Goal: Task Accomplishment & Management: Manage account settings

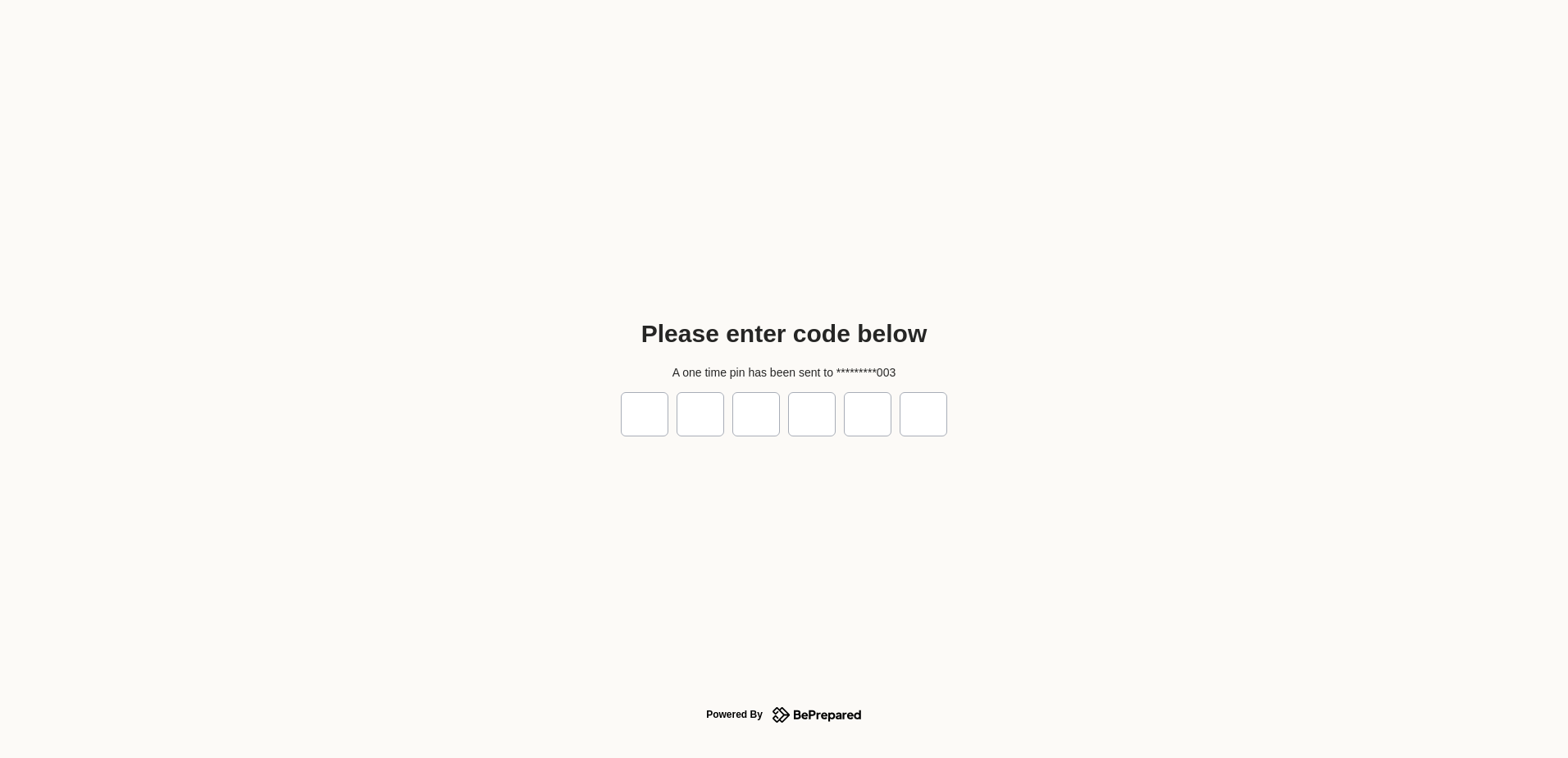
type input "*"
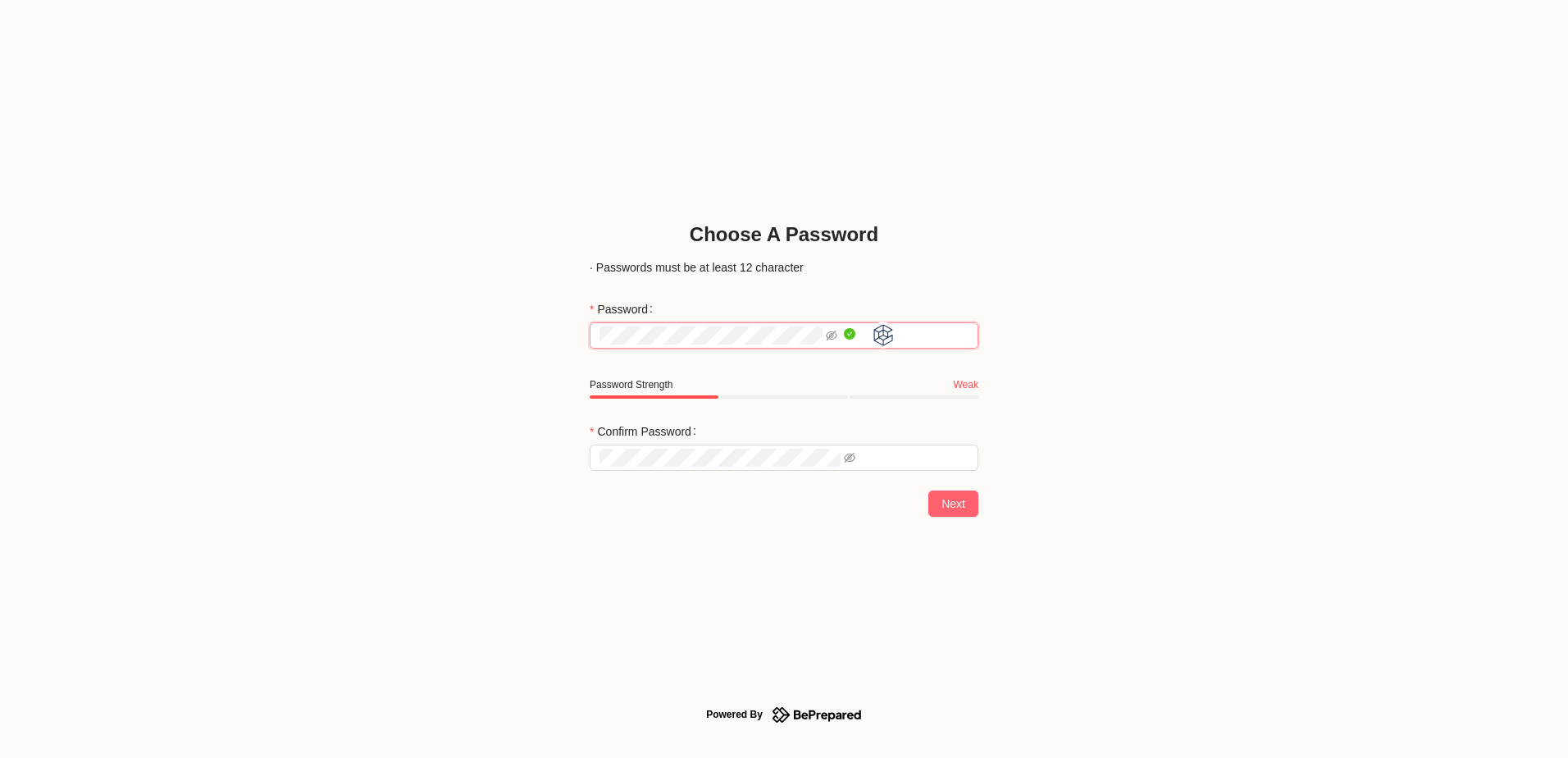
click at [1079, 360] on div "Choose A Password · Passwords must be at least 12 character Password Password S…" at bounding box center [784, 379] width 1568 height 758
click at [1090, 410] on div "Choose A Password · Passwords must be at least 12 character Password Password S…" at bounding box center [784, 379] width 1568 height 758
click at [950, 502] on span "Next" at bounding box center [962, 503] width 24 height 18
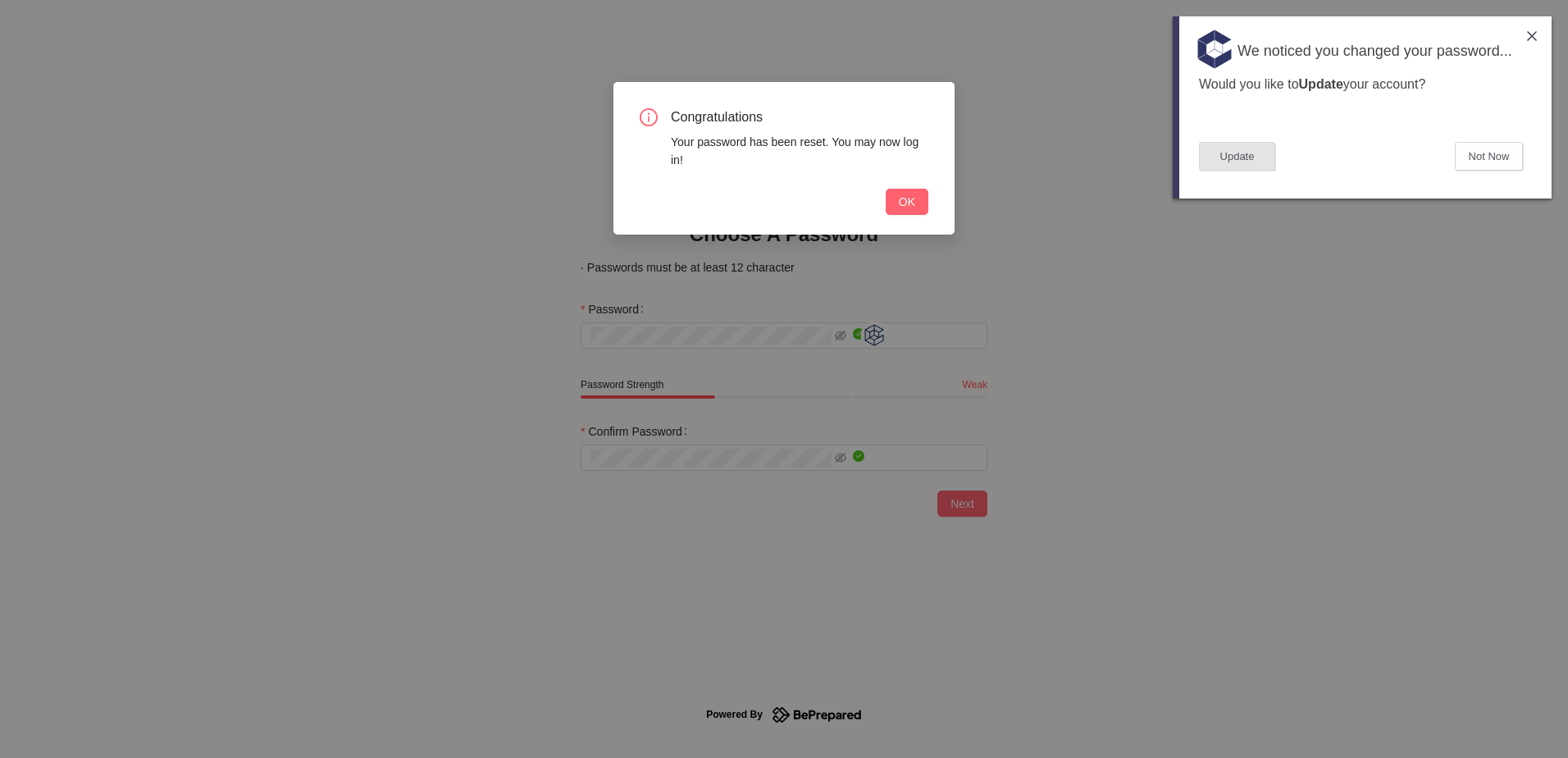
click at [1248, 163] on button "Update" at bounding box center [1237, 157] width 76 height 29
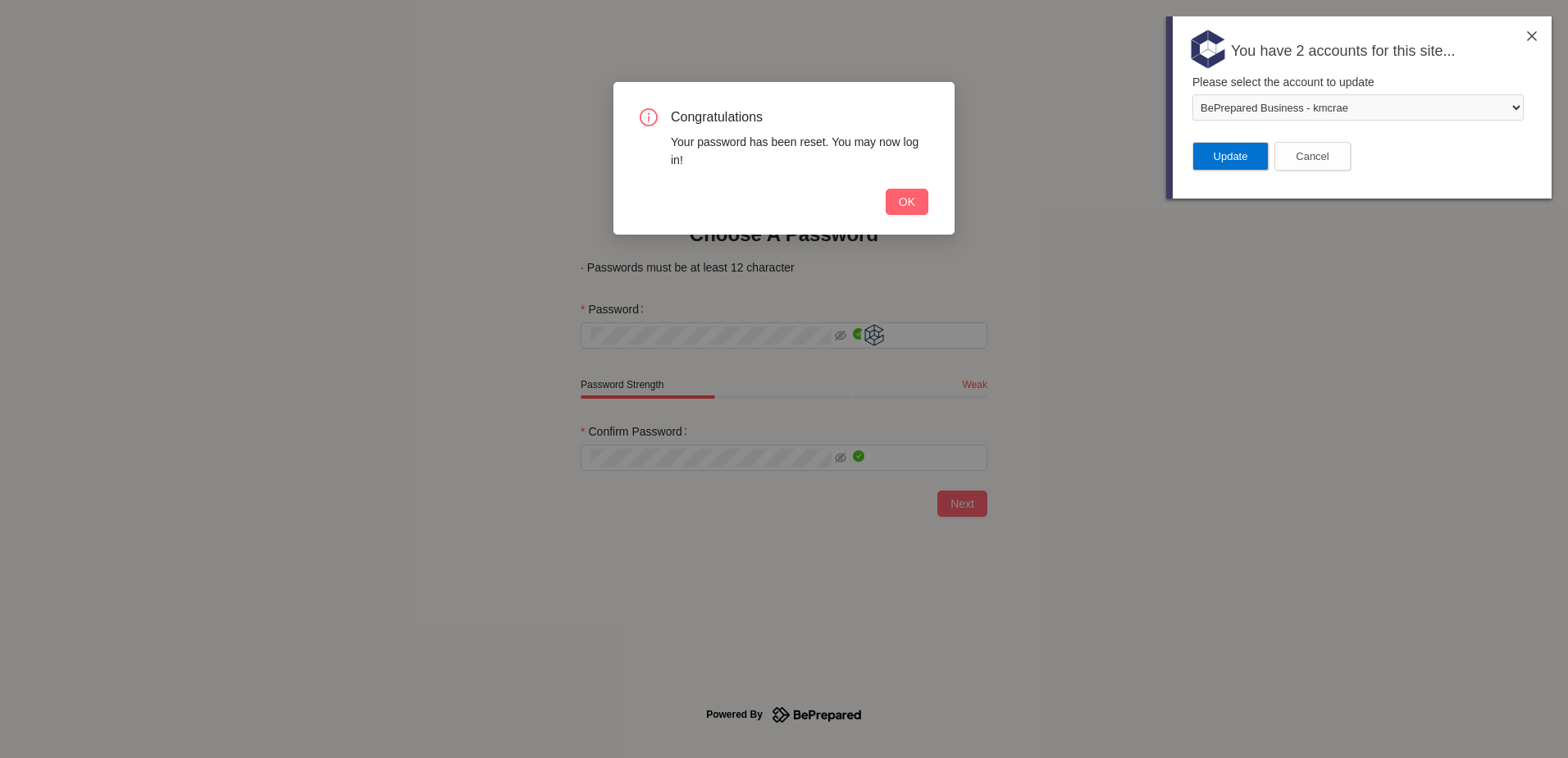
click at [1229, 152] on button "Update" at bounding box center [1230, 157] width 76 height 29
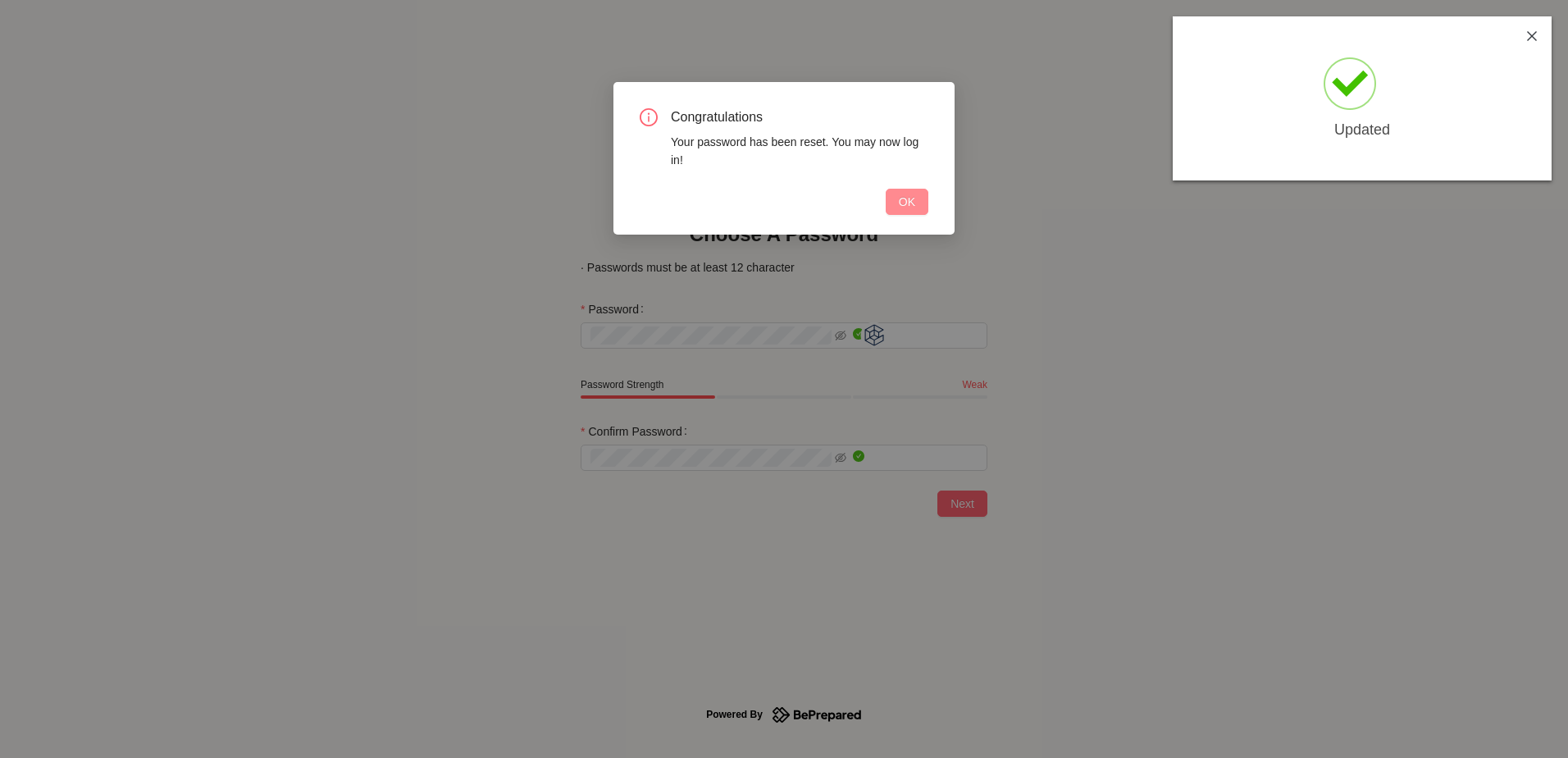
click at [911, 201] on span "OK" at bounding box center [907, 201] width 16 height 18
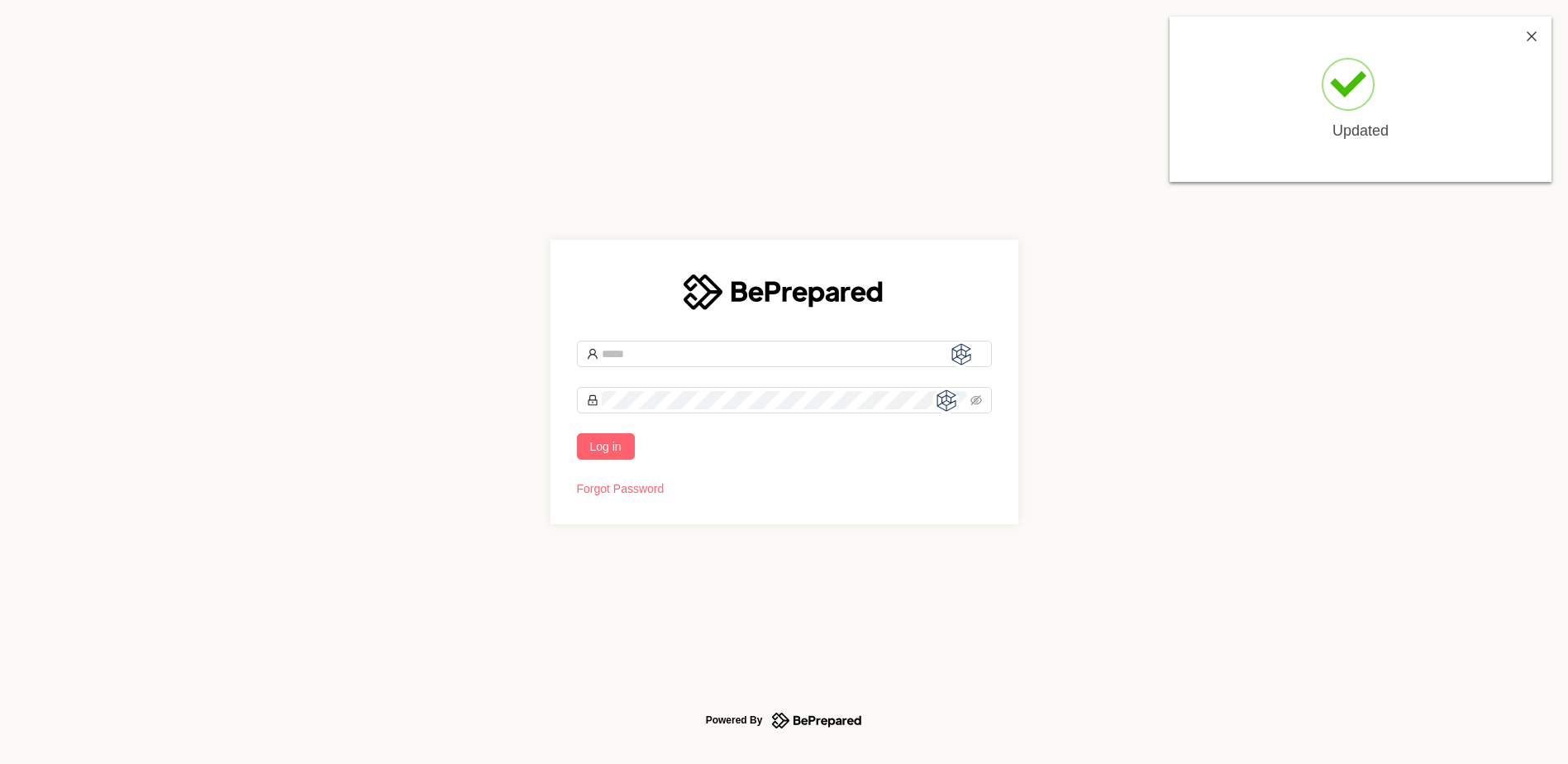
type input "**********"
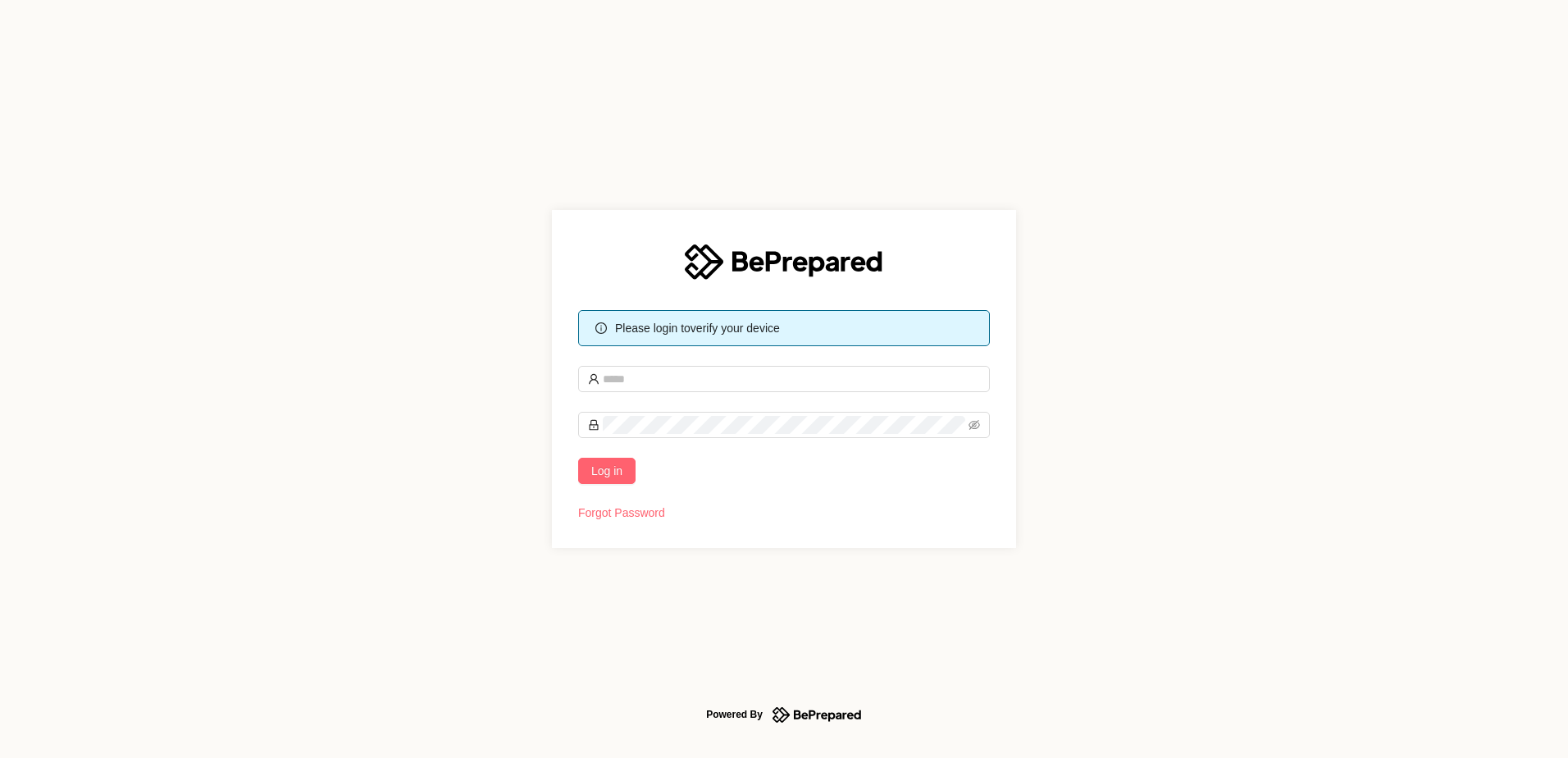
type input "**********"
click at [610, 477] on span "Log in" at bounding box center [607, 470] width 31 height 18
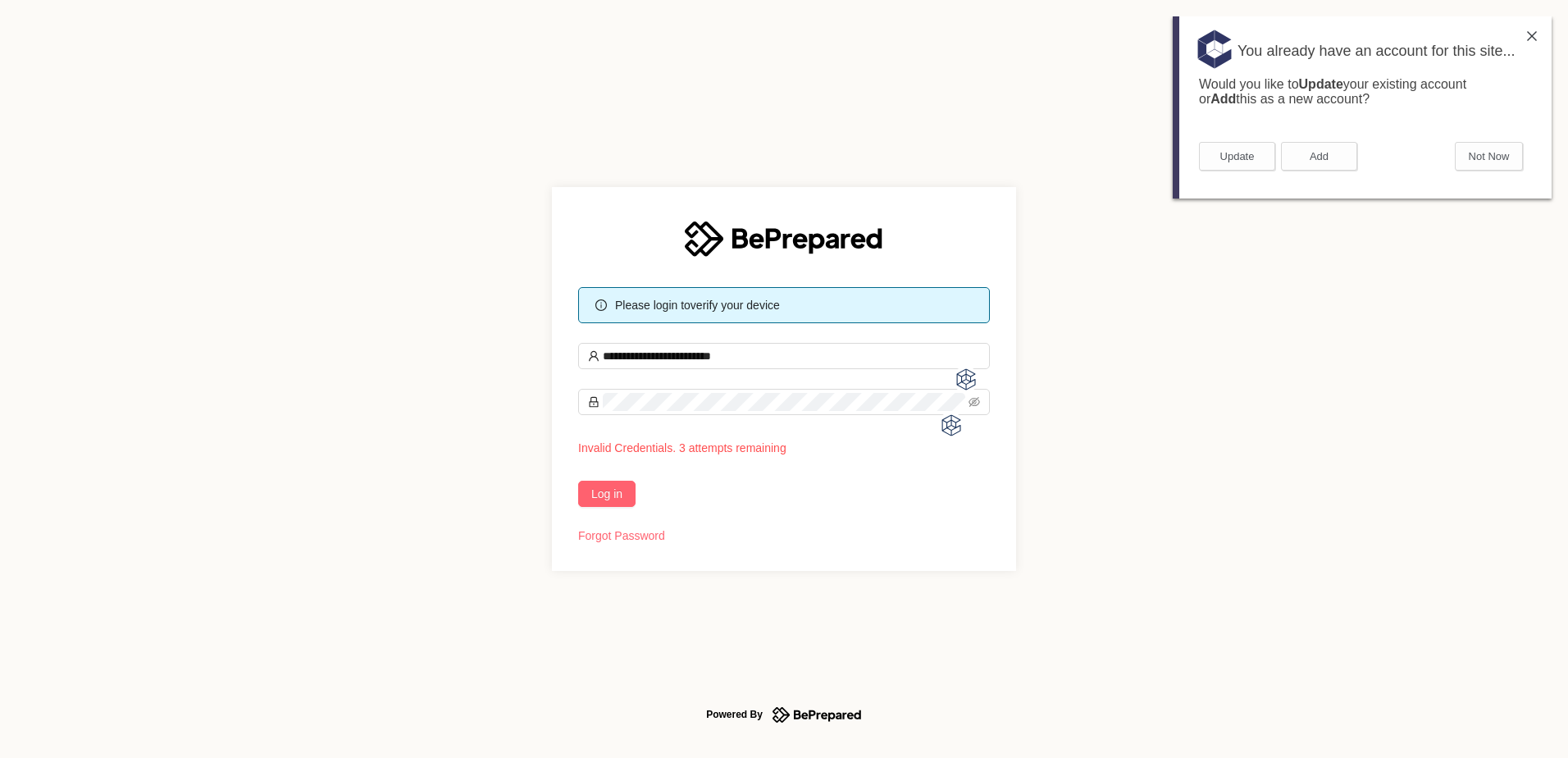
click at [1526, 30] on div "You already have an account for this site..." at bounding box center [1362, 46] width 378 height 61
click at [1529, 35] on img at bounding box center [1532, 36] width 10 height 10
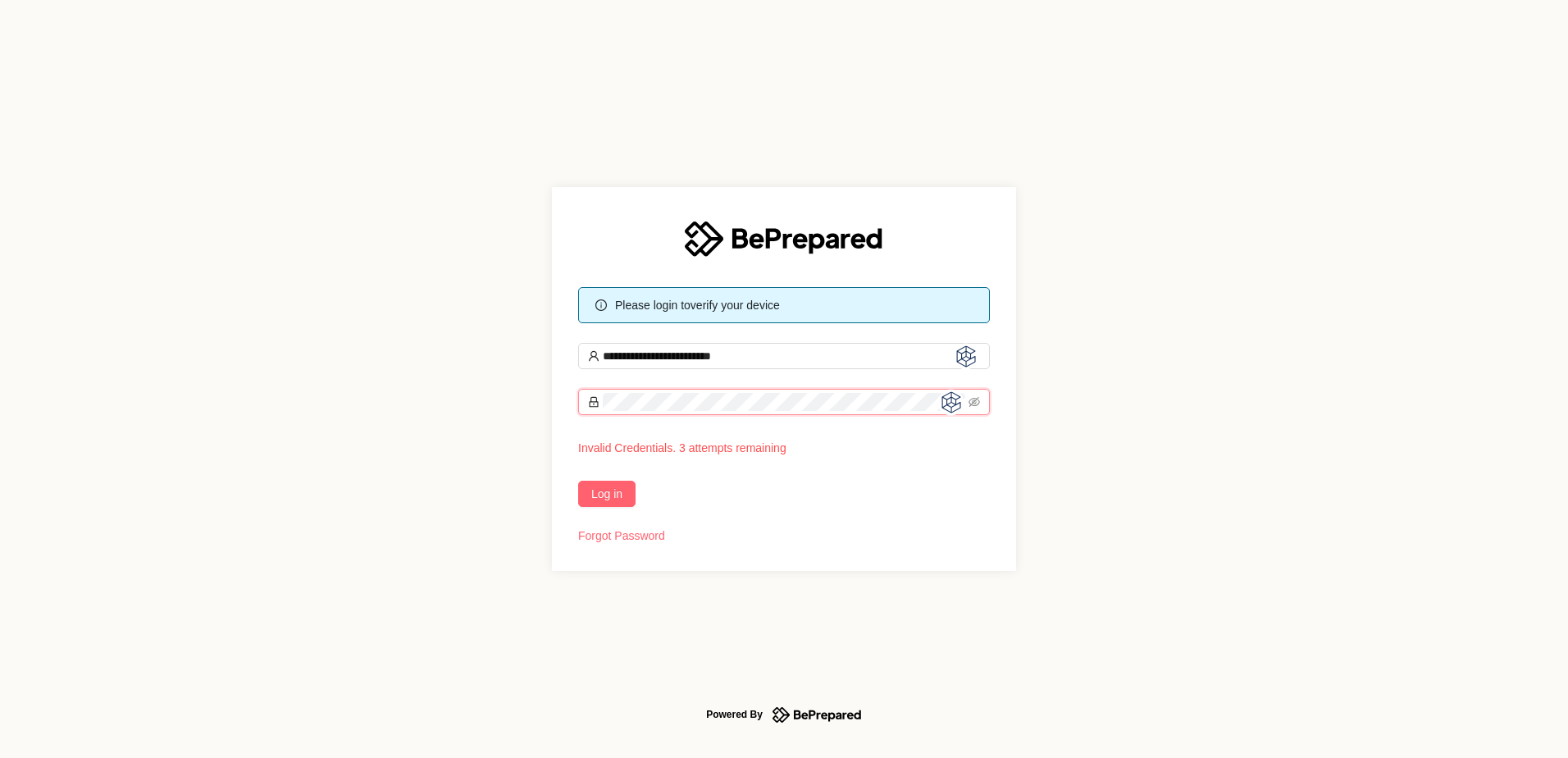
click at [541, 401] on div "**********" at bounding box center [784, 379] width 513 height 433
click at [597, 493] on span "Log in" at bounding box center [607, 494] width 31 height 18
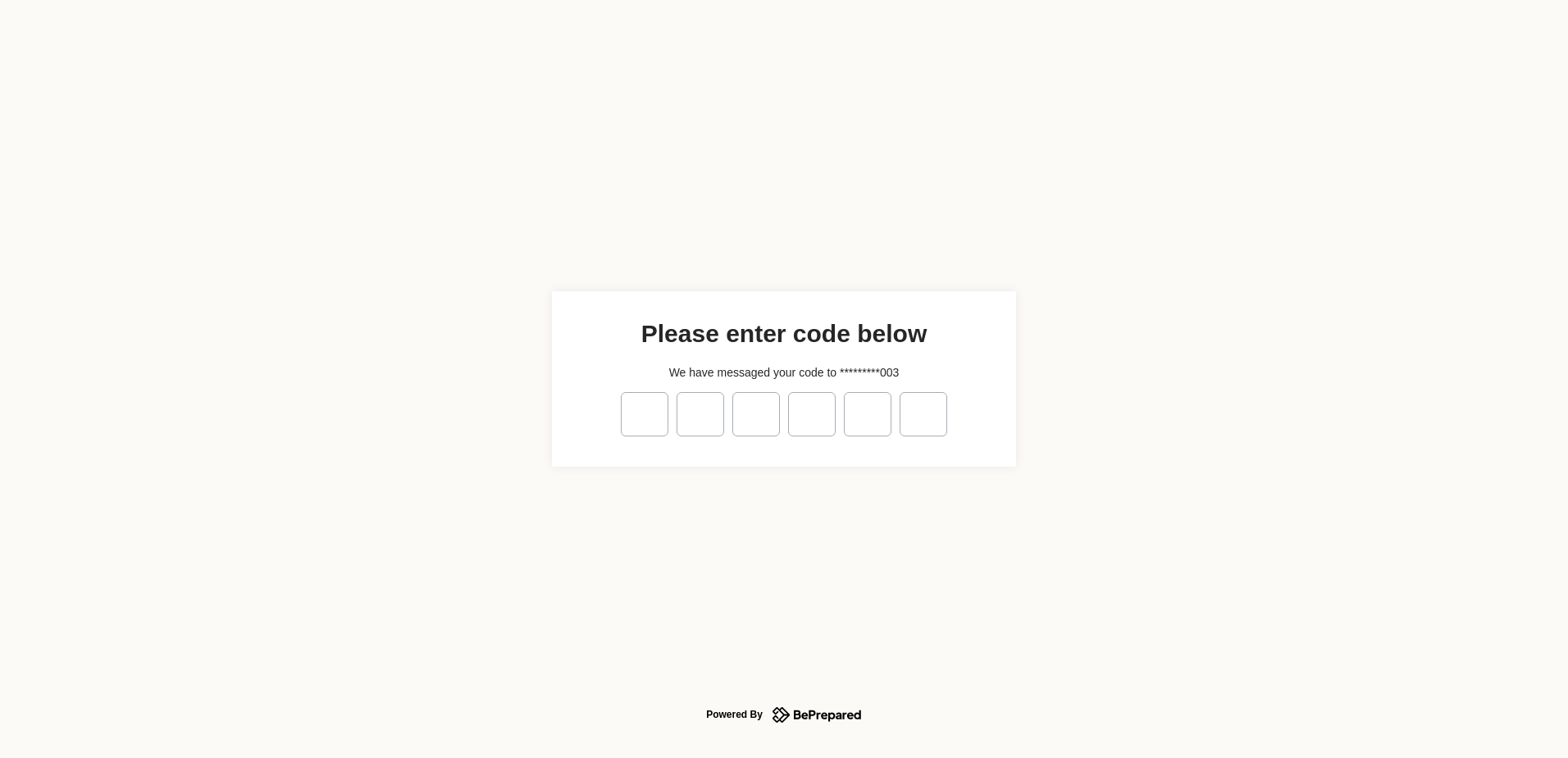
type input "*"
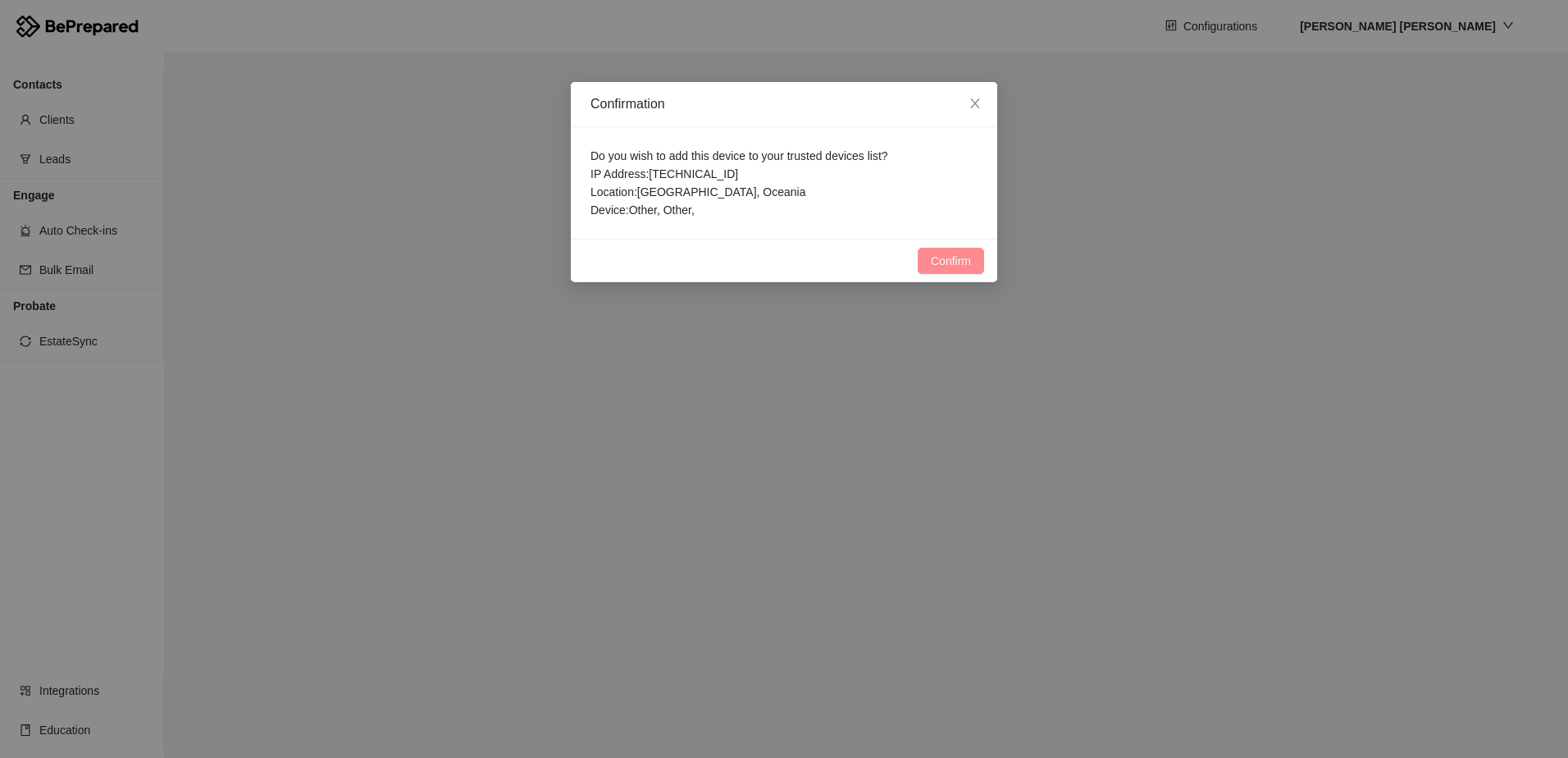
click at [963, 272] on button "Confirm" at bounding box center [950, 260] width 67 height 26
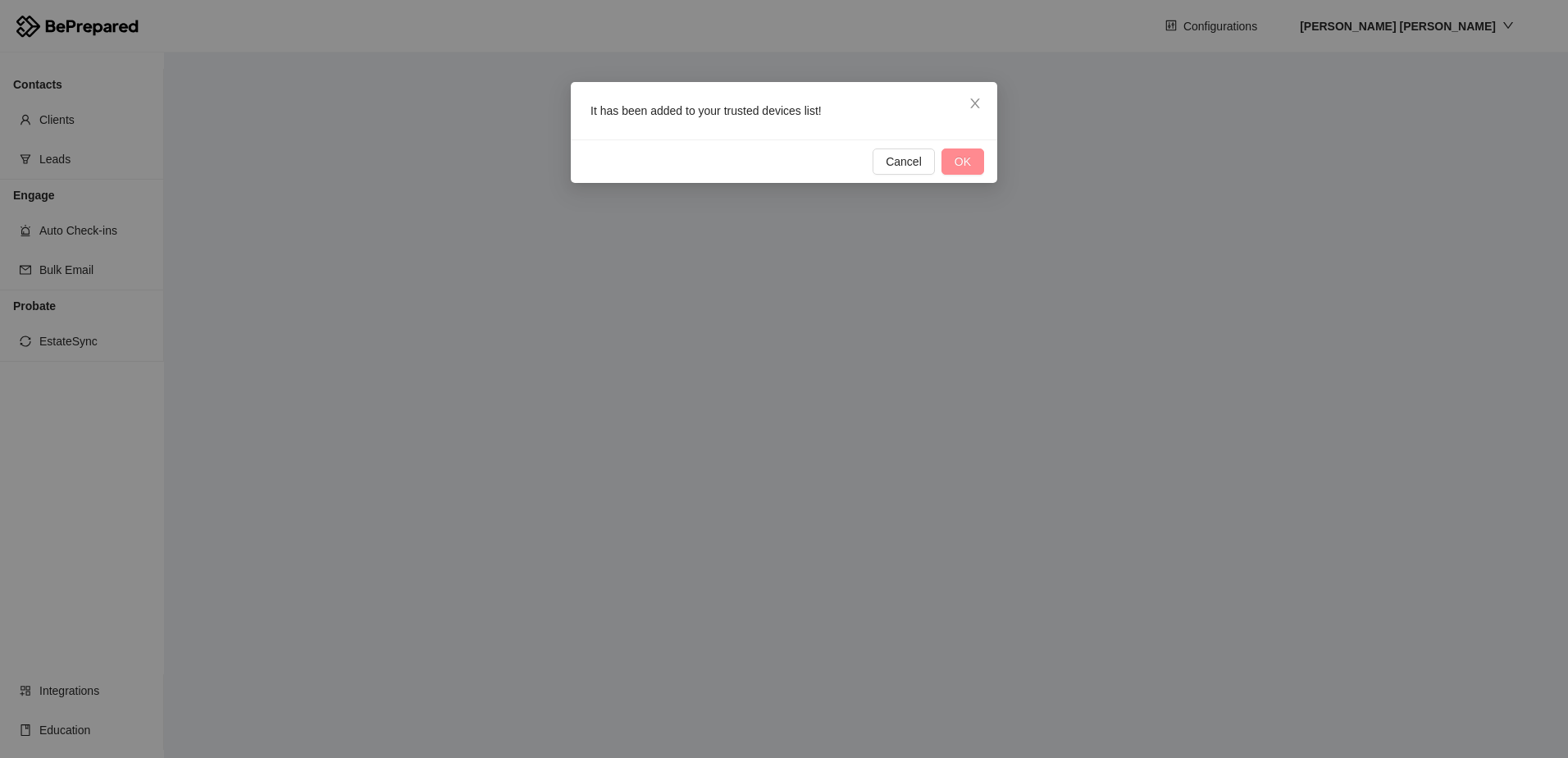
click at [960, 167] on span "OK" at bounding box center [962, 162] width 16 height 18
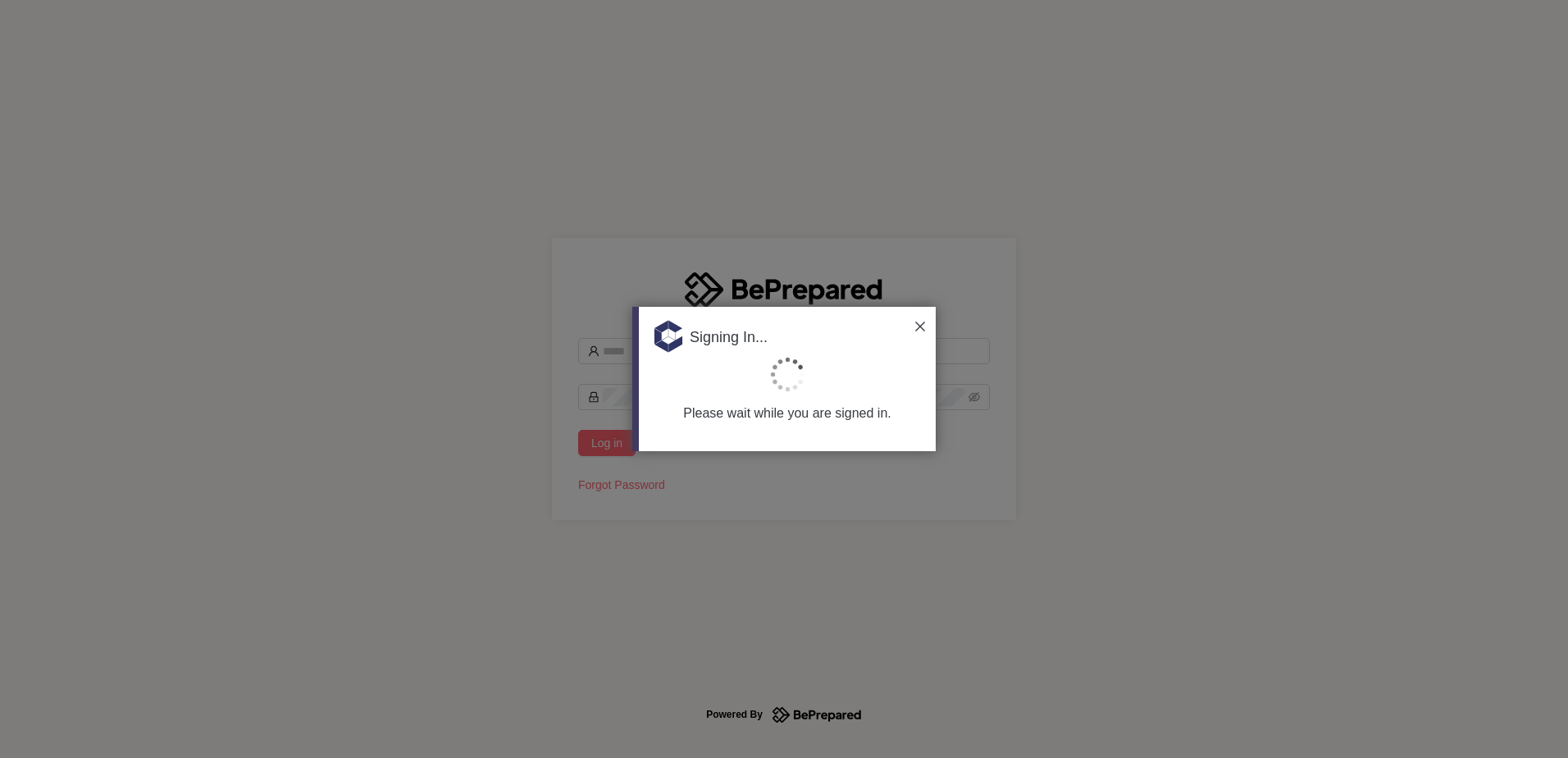
type input "**********"
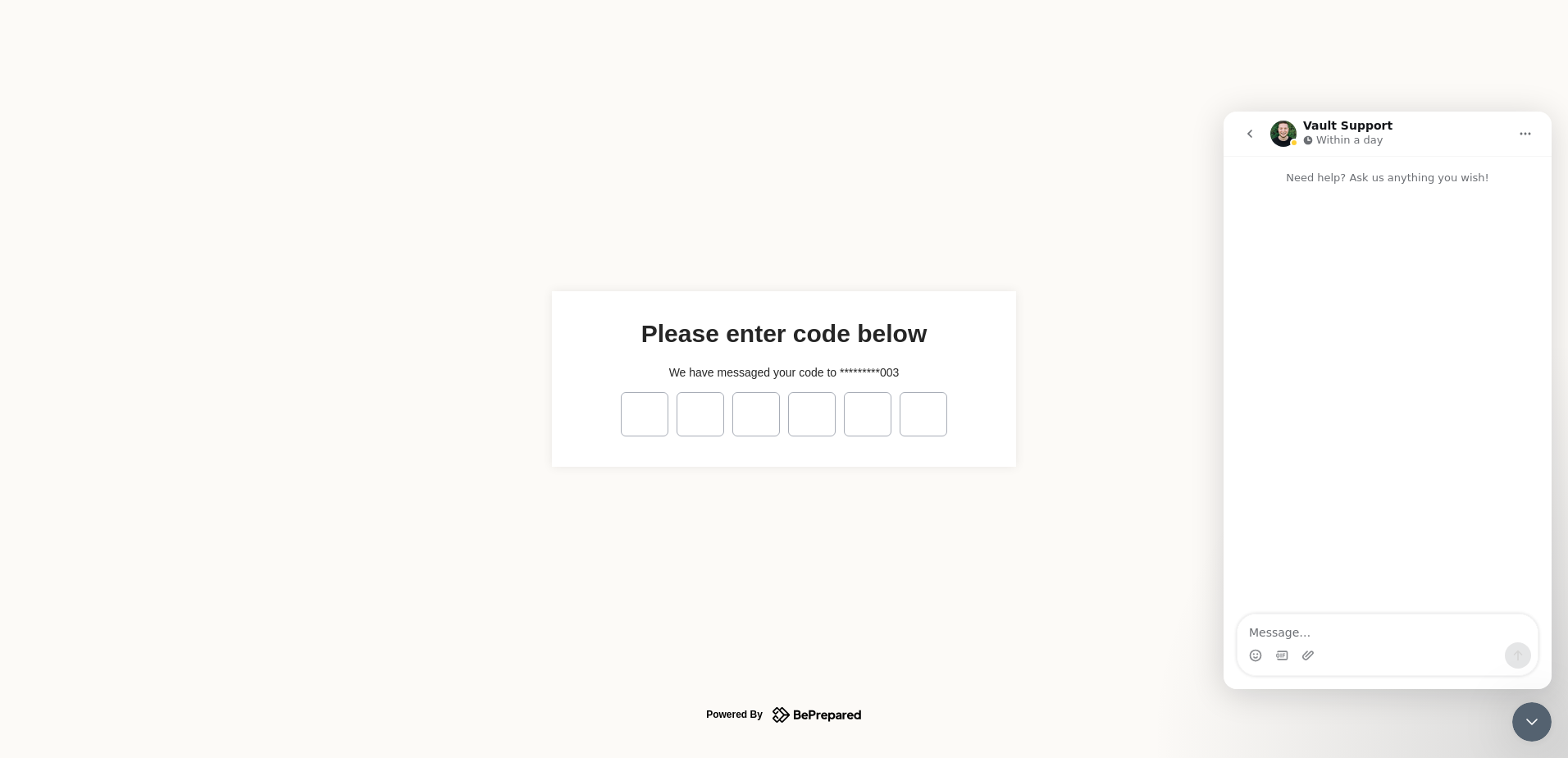
type input "*"
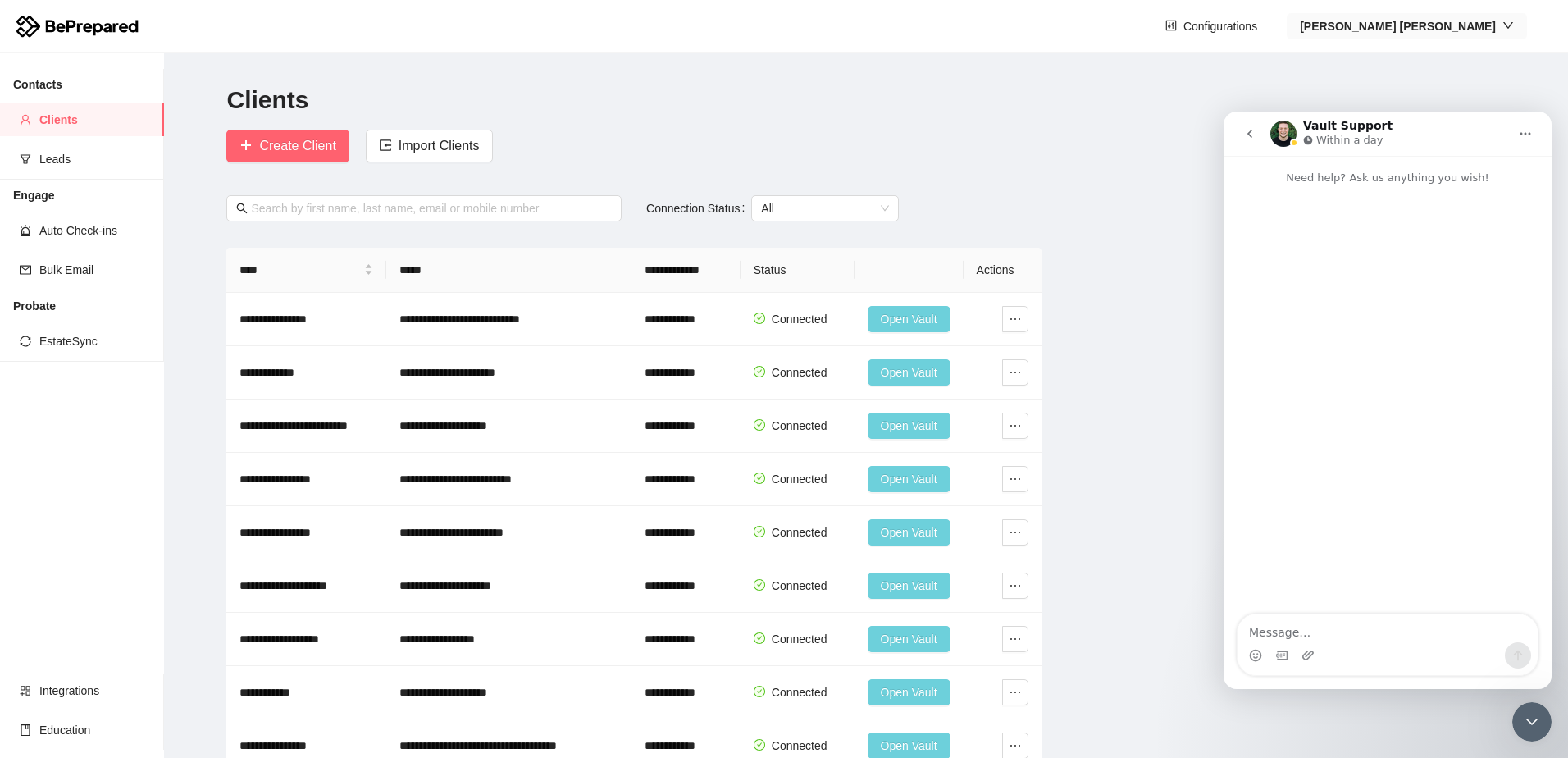
click at [1503, 26] on icon "down" at bounding box center [1508, 25] width 12 height 12
click at [1462, 89] on span "Company" at bounding box center [1480, 84] width 73 height 18
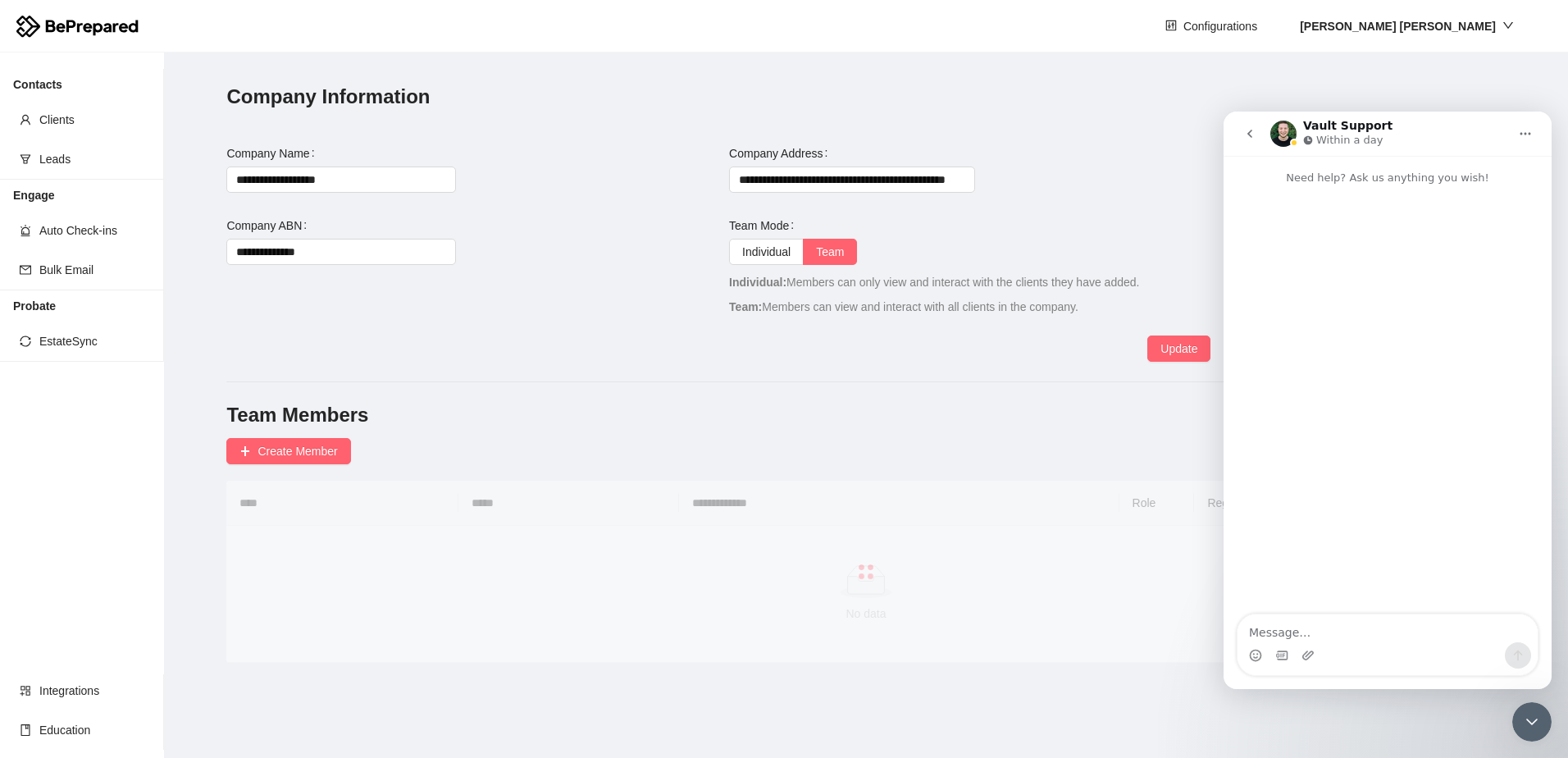
click at [1523, 723] on icon "Close Intercom Messenger" at bounding box center [1532, 721] width 19 height 19
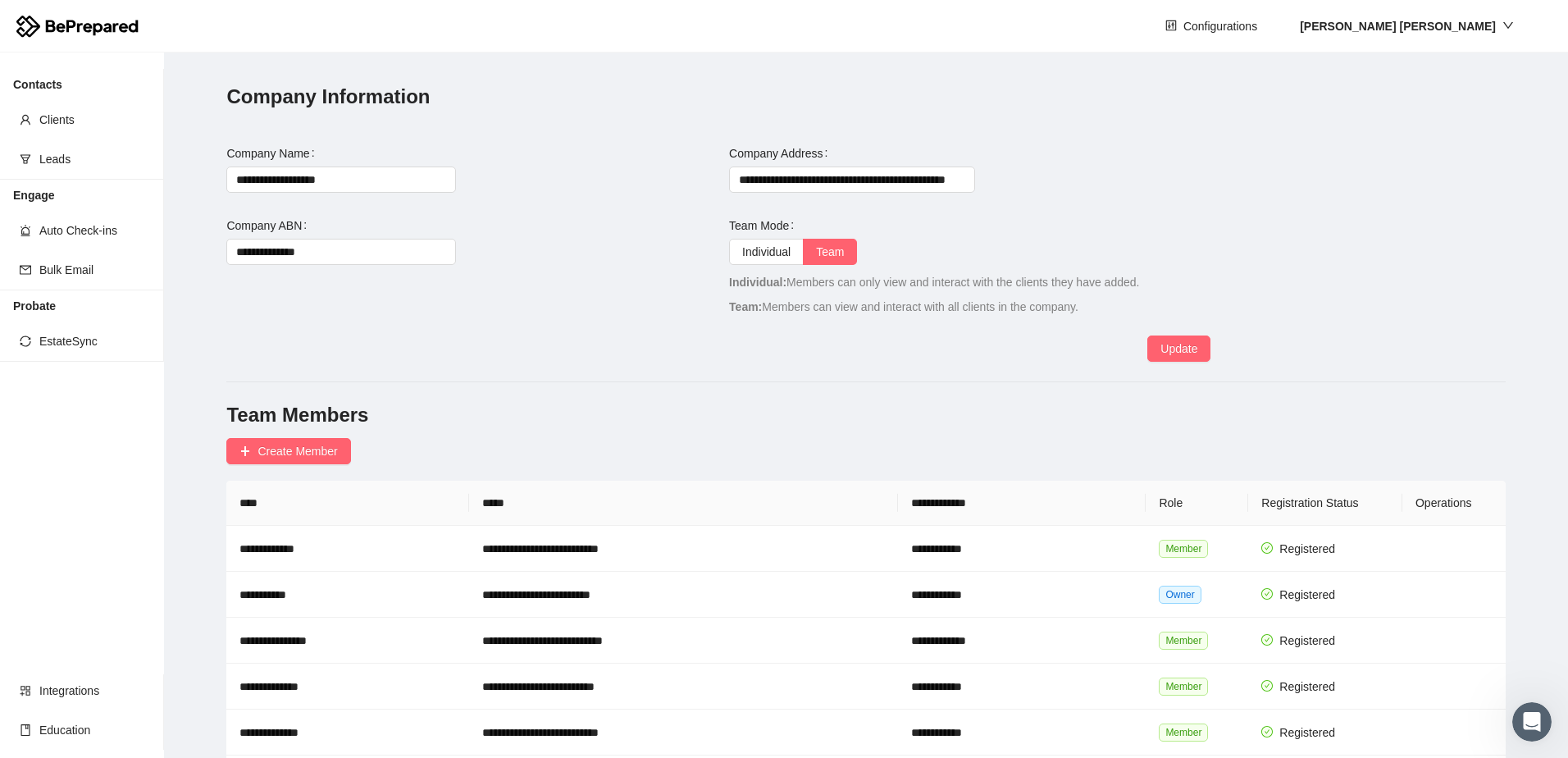
scroll to position [115, 0]
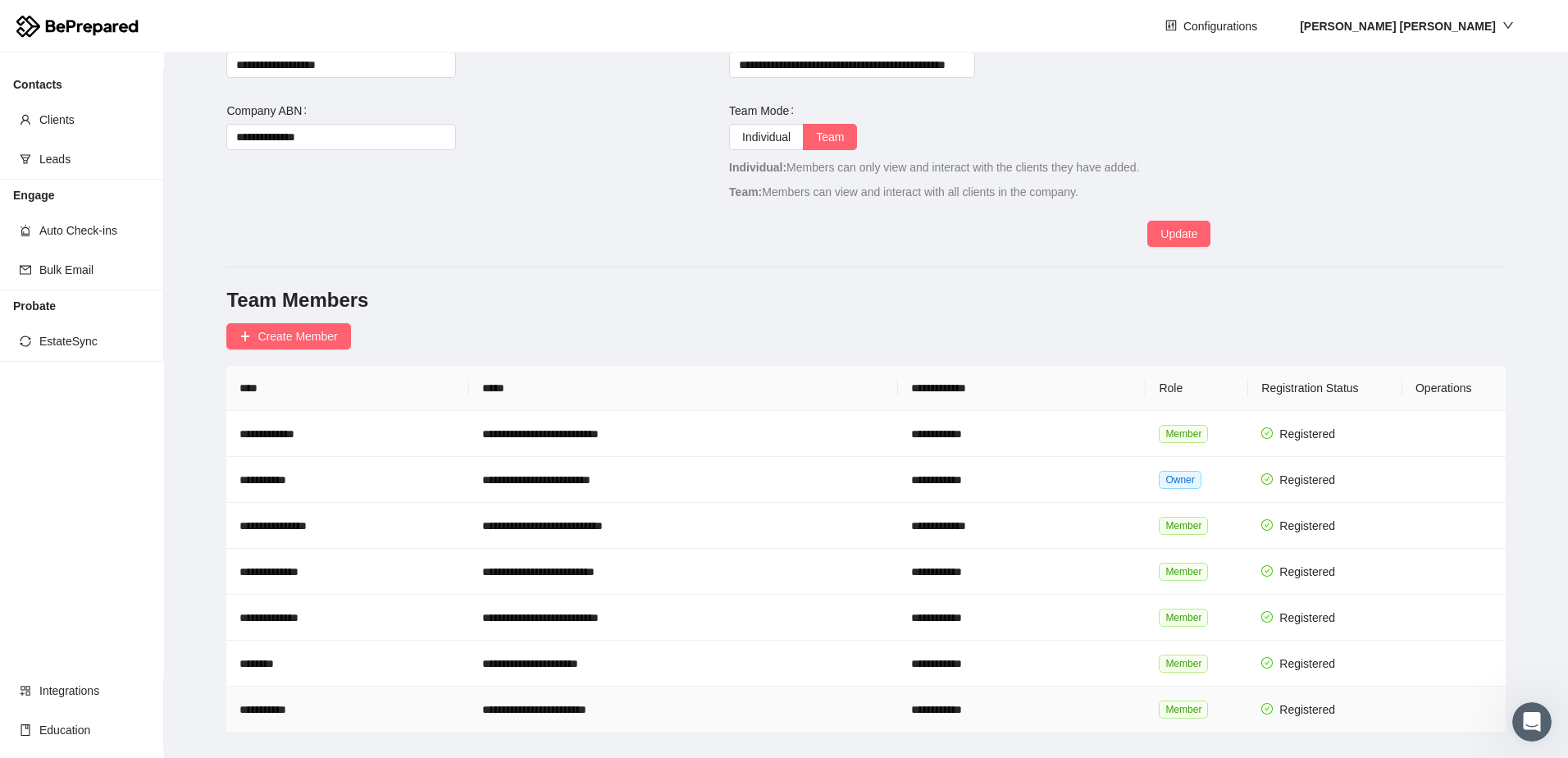
drag, startPoint x: 325, startPoint y: 711, endPoint x: 395, endPoint y: 714, distance: 70.1
click at [395, 714] on td "**********" at bounding box center [347, 709] width 242 height 45
click at [45, 130] on span "Clients" at bounding box center [95, 120] width 111 height 33
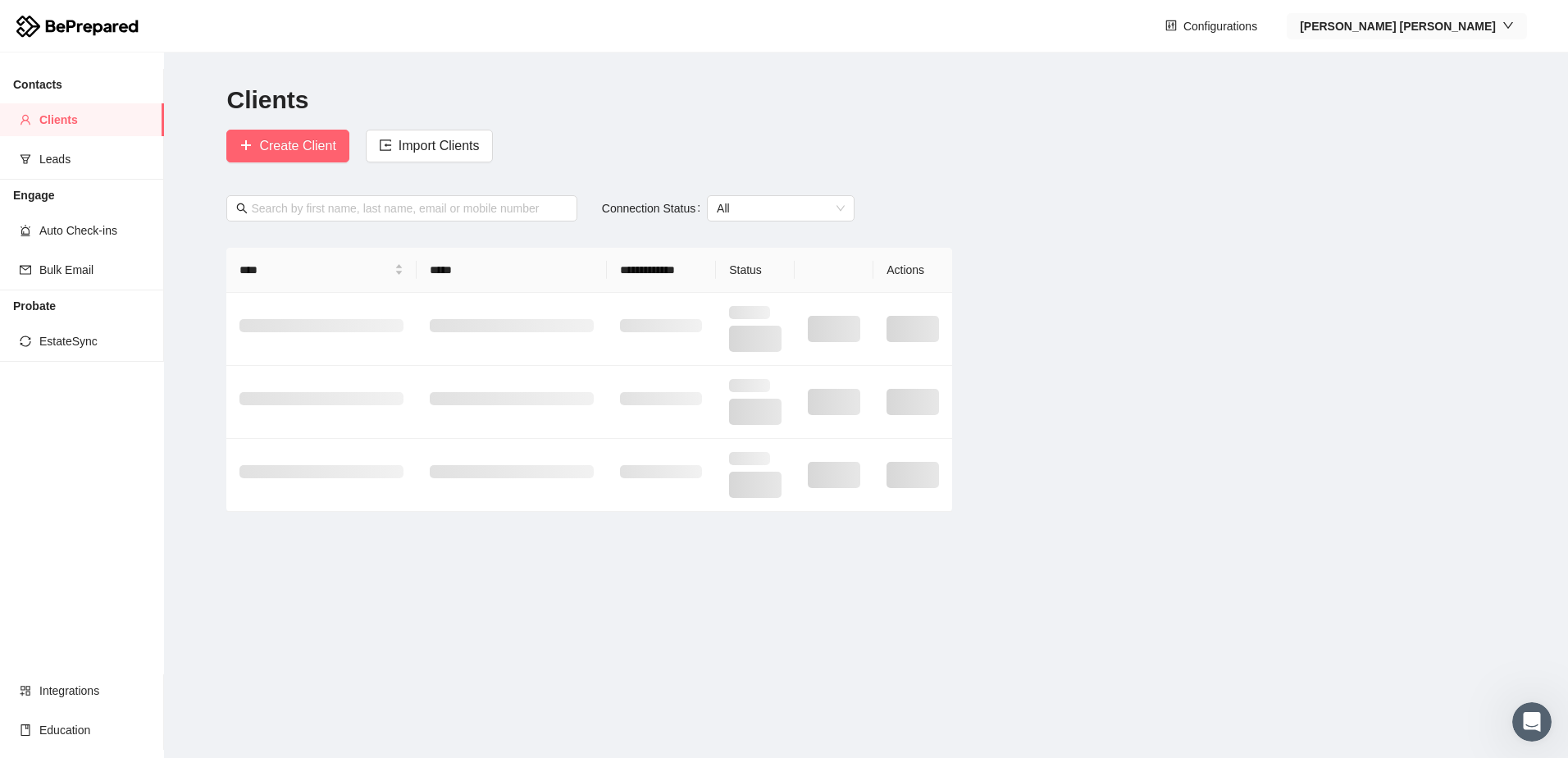
click at [1475, 36] on button "[PERSON_NAME]" at bounding box center [1406, 26] width 240 height 26
click at [1469, 62] on span "Profile" at bounding box center [1480, 58] width 73 height 18
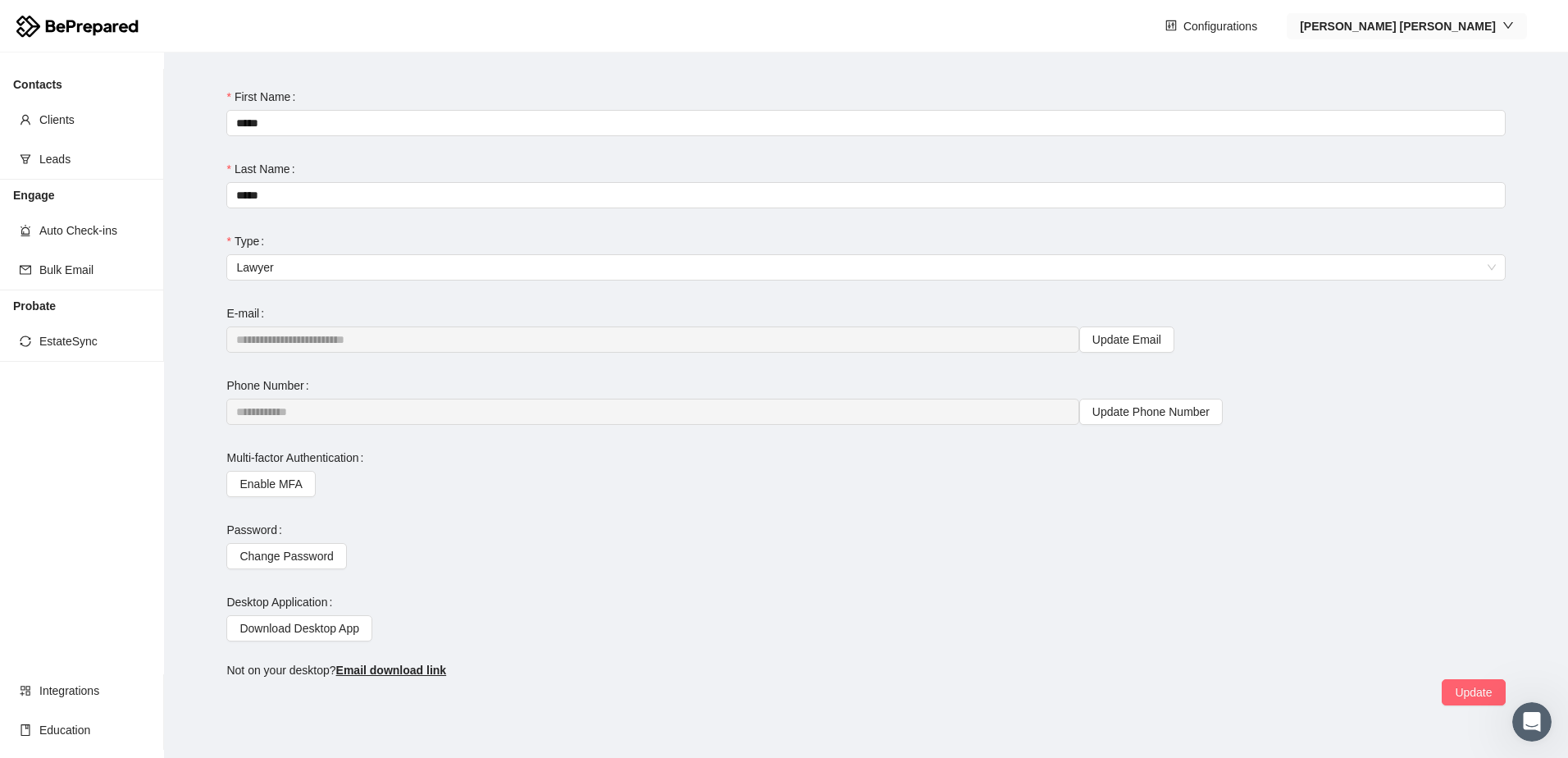
click at [1484, 26] on strong "[PERSON_NAME]" at bounding box center [1398, 26] width 196 height 14
click at [1491, 90] on span "Company" at bounding box center [1480, 84] width 73 height 18
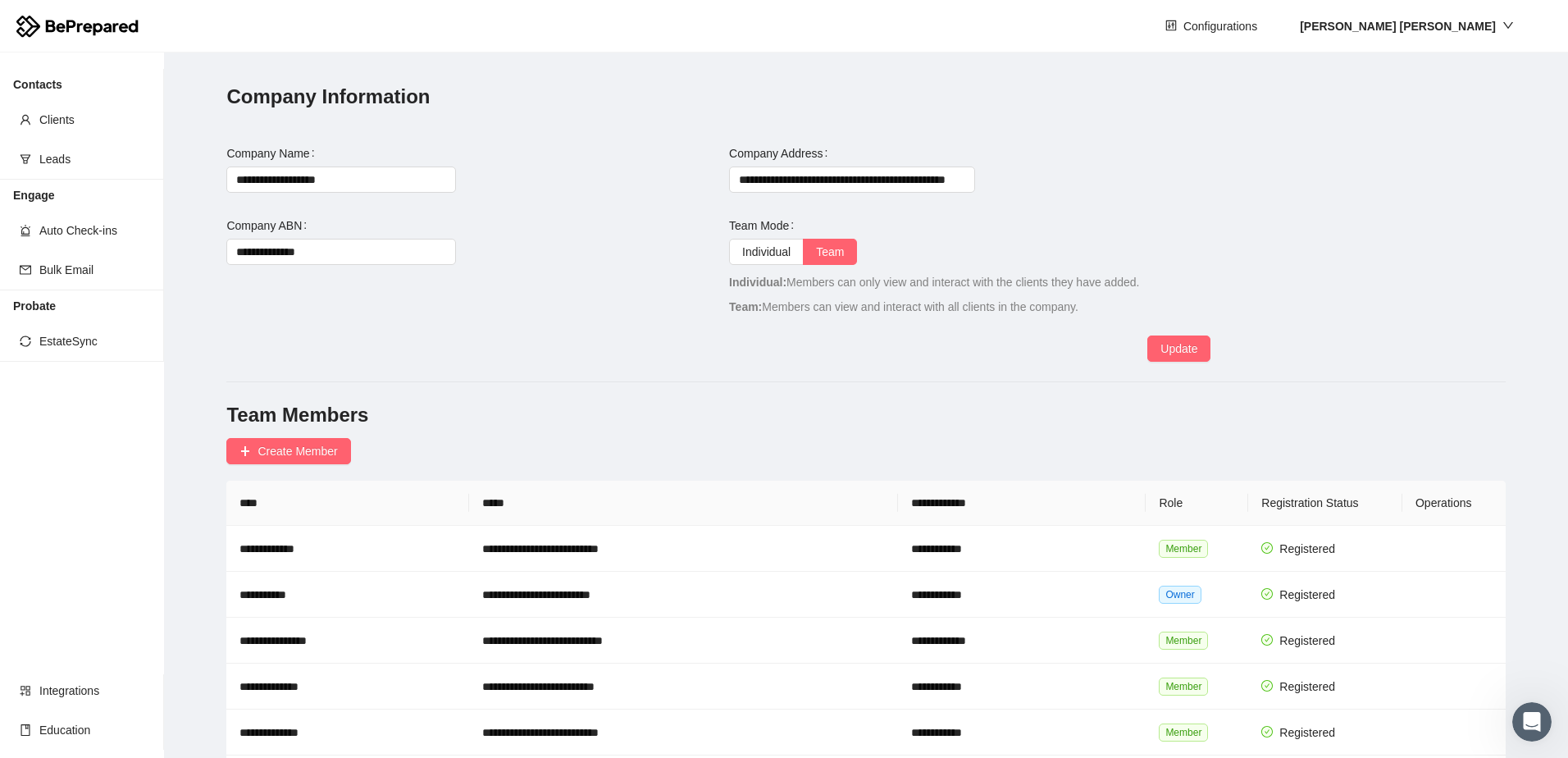
scroll to position [115, 0]
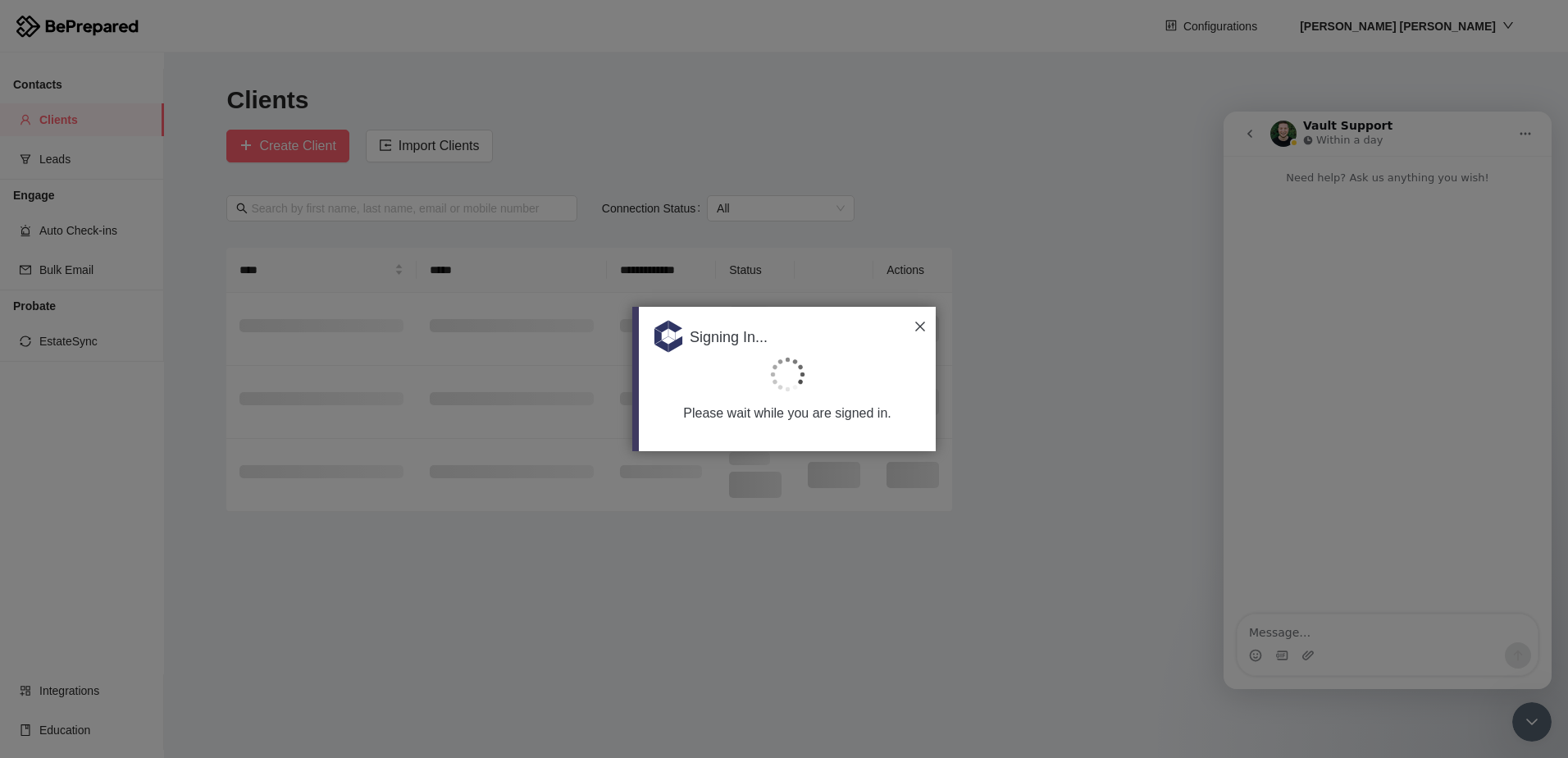
click at [1529, 728] on div at bounding box center [784, 379] width 1568 height 758
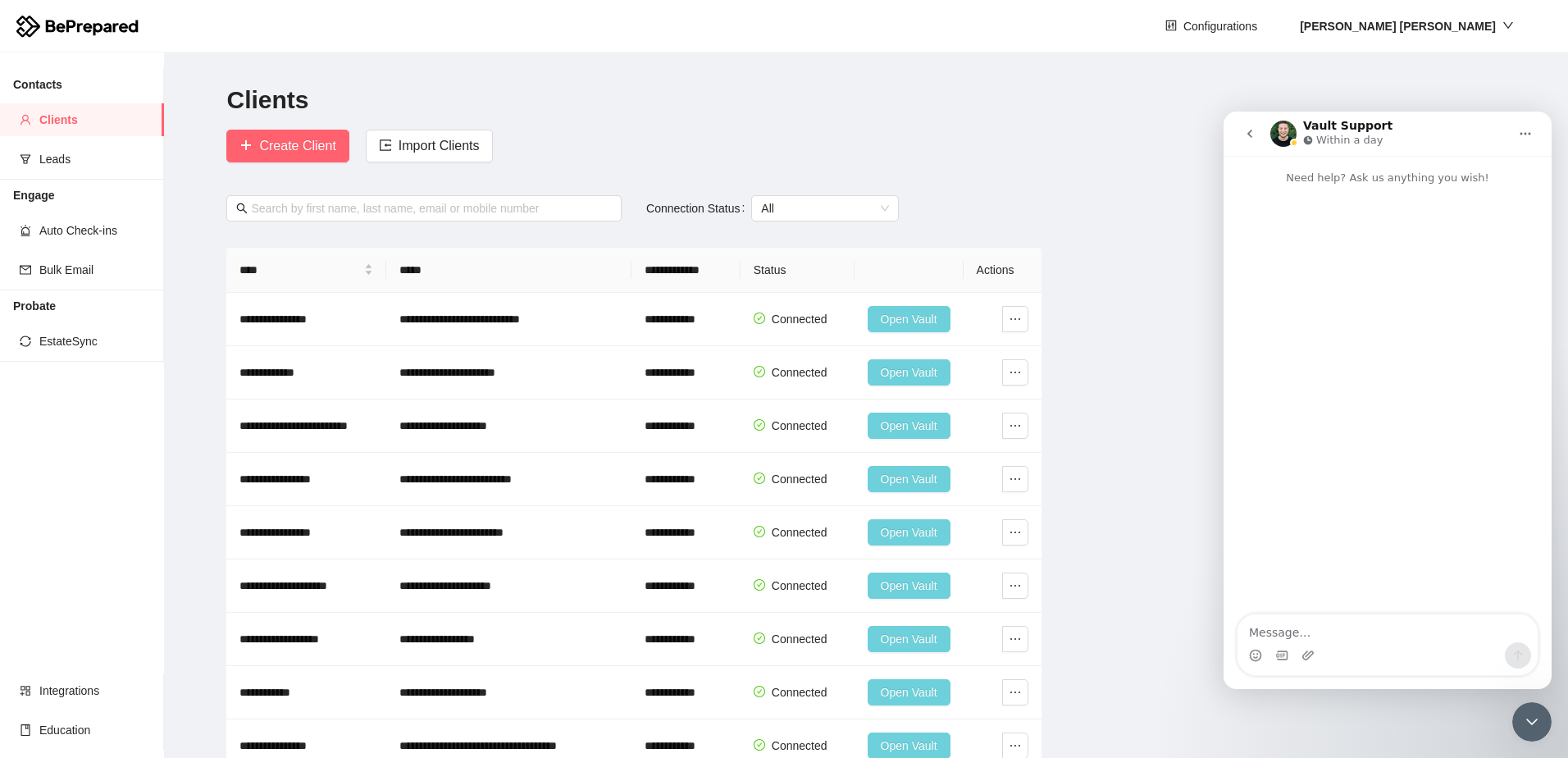
click at [1529, 728] on icon "Close Intercom Messenger" at bounding box center [1532, 721] width 19 height 19
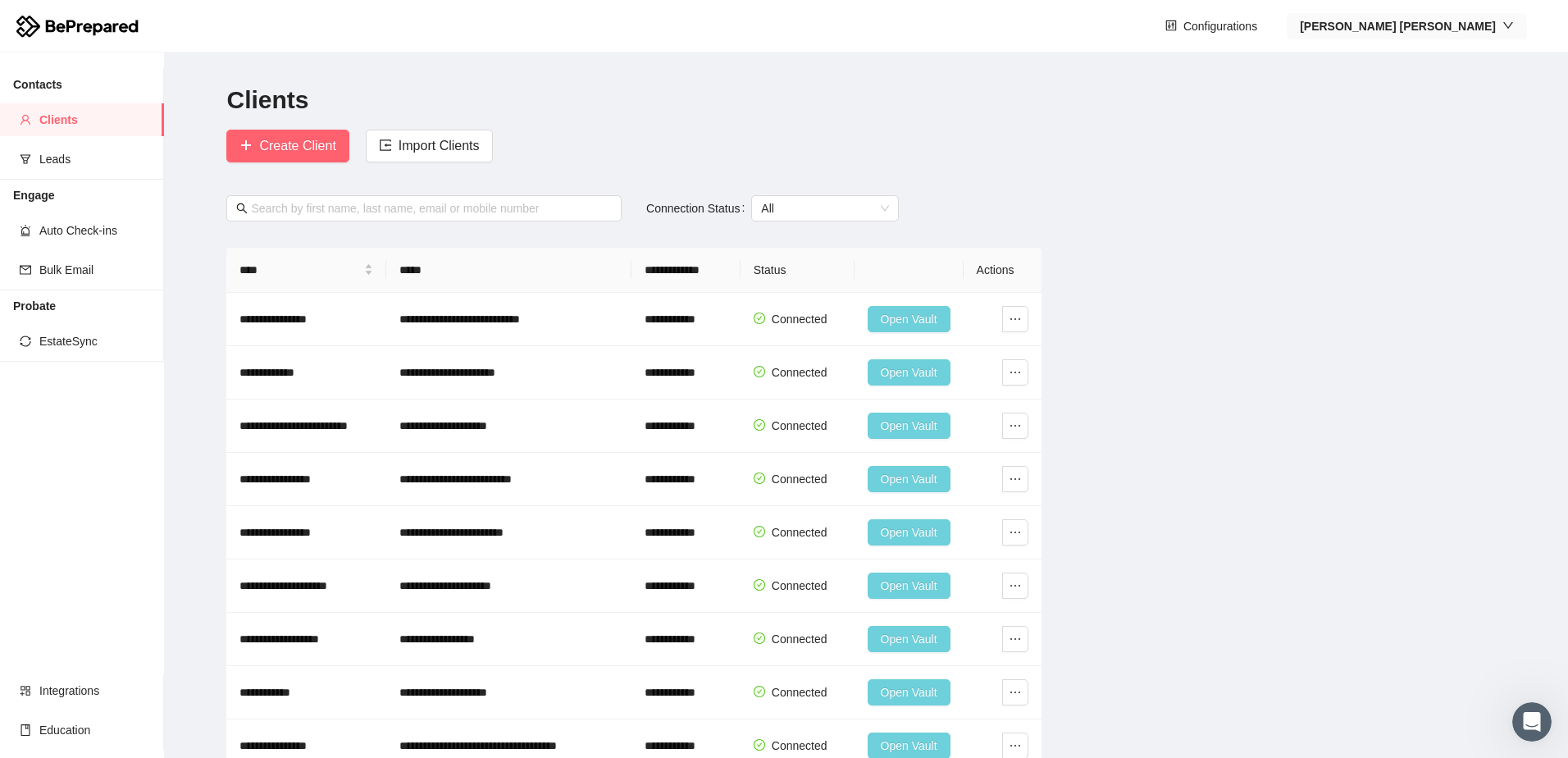
click at [1472, 30] on strong "[PERSON_NAME]" at bounding box center [1398, 26] width 196 height 14
click at [1473, 88] on span "Company" at bounding box center [1480, 84] width 73 height 18
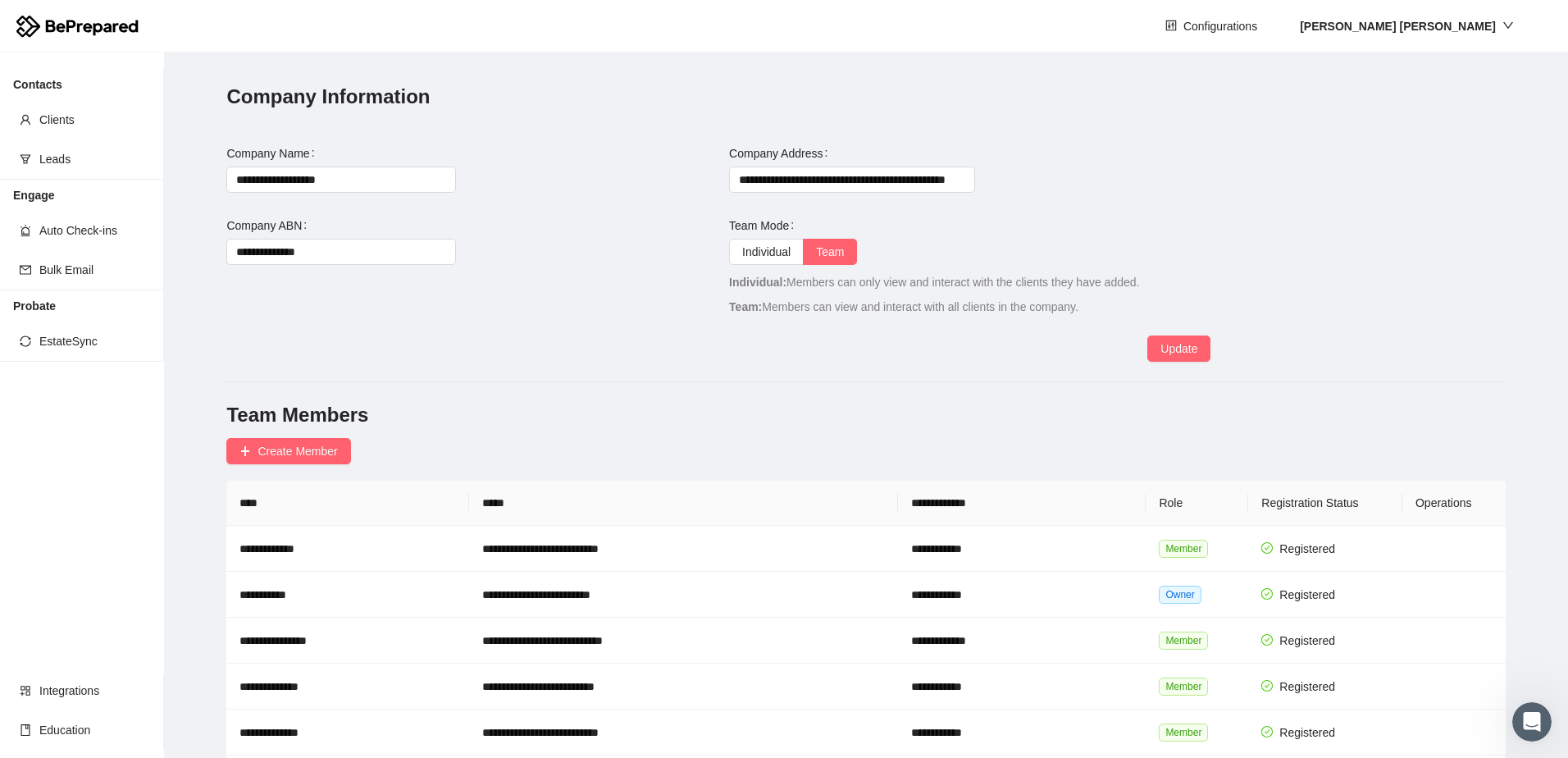
scroll to position [70, 0]
